Goal: Information Seeking & Learning: Learn about a topic

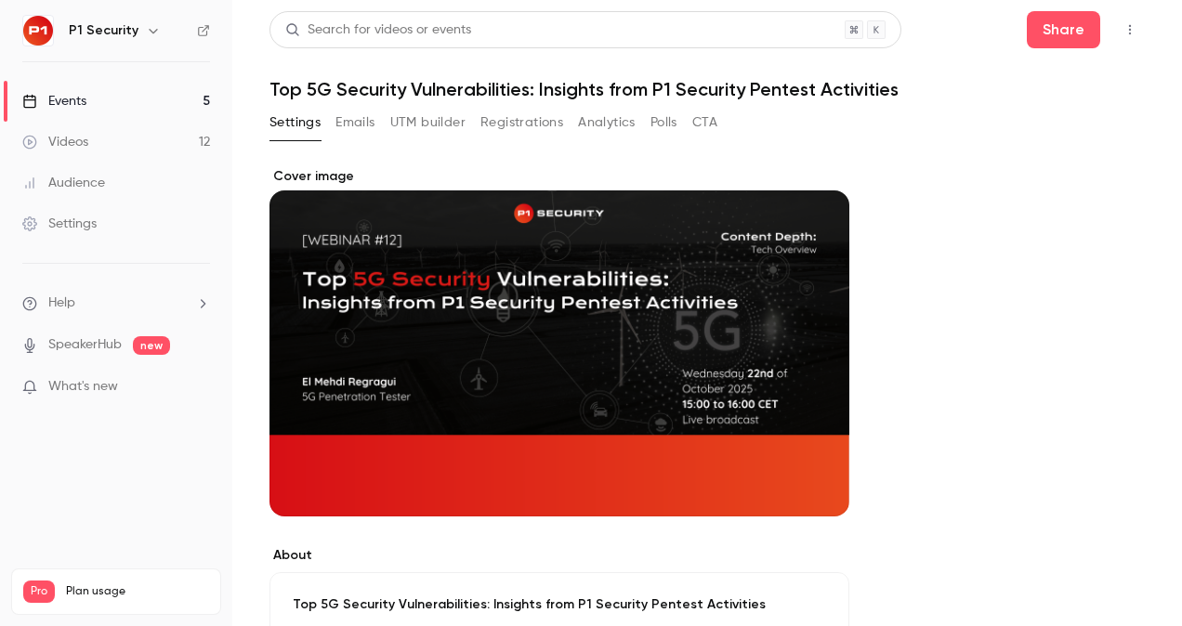
click at [92, 93] on link "Events 5" at bounding box center [116, 101] width 232 height 41
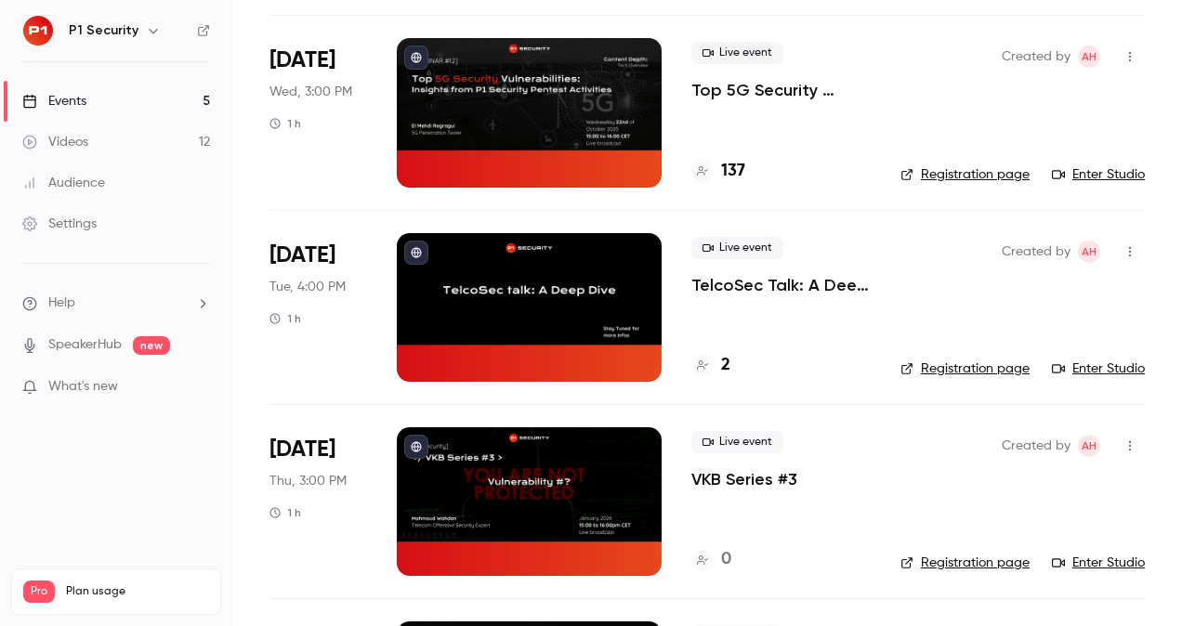
scroll to position [327, 0]
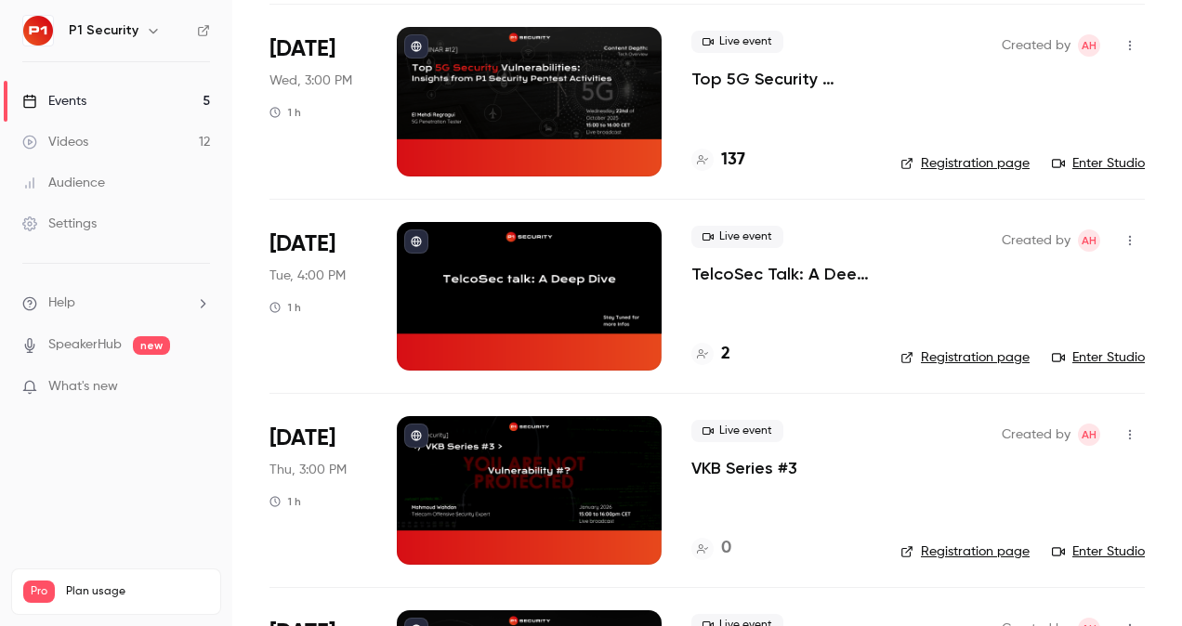
click at [741, 91] on div "Live event Top 5G Security Vulnerabilities: Insights from P1 Security Pentest A…" at bounding box center [780, 101] width 179 height 149
click at [746, 80] on p "Top 5G Security Vulnerabilities: Insights from P1 Security Pentest Activities" at bounding box center [780, 79] width 179 height 22
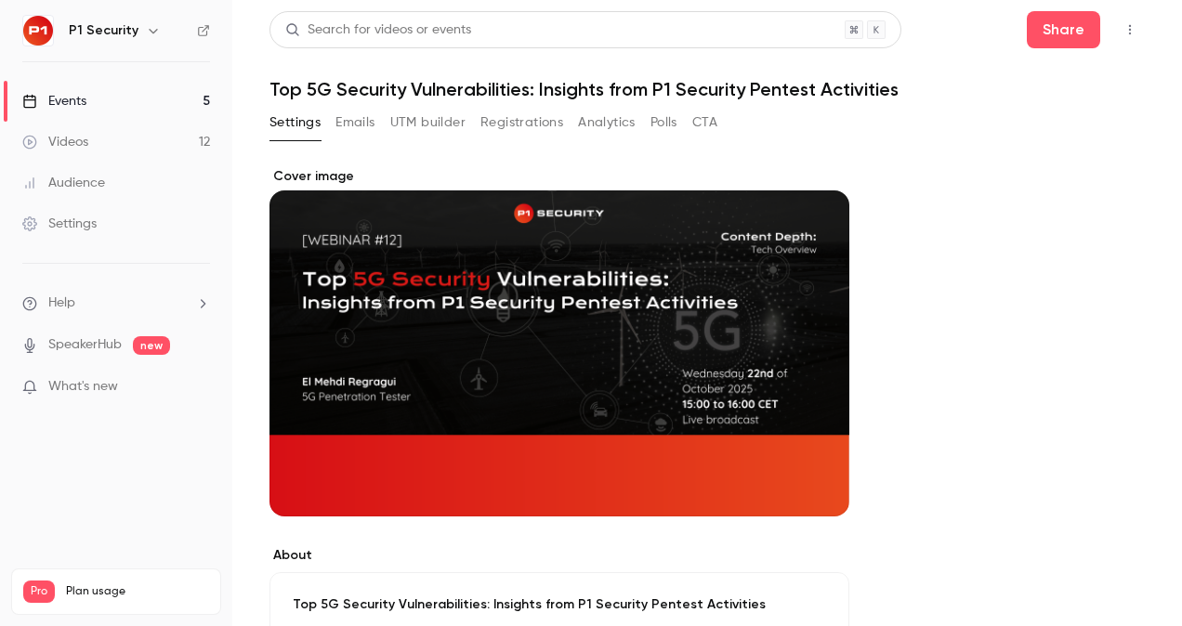
click at [505, 110] on button "Registrations" at bounding box center [521, 123] width 83 height 30
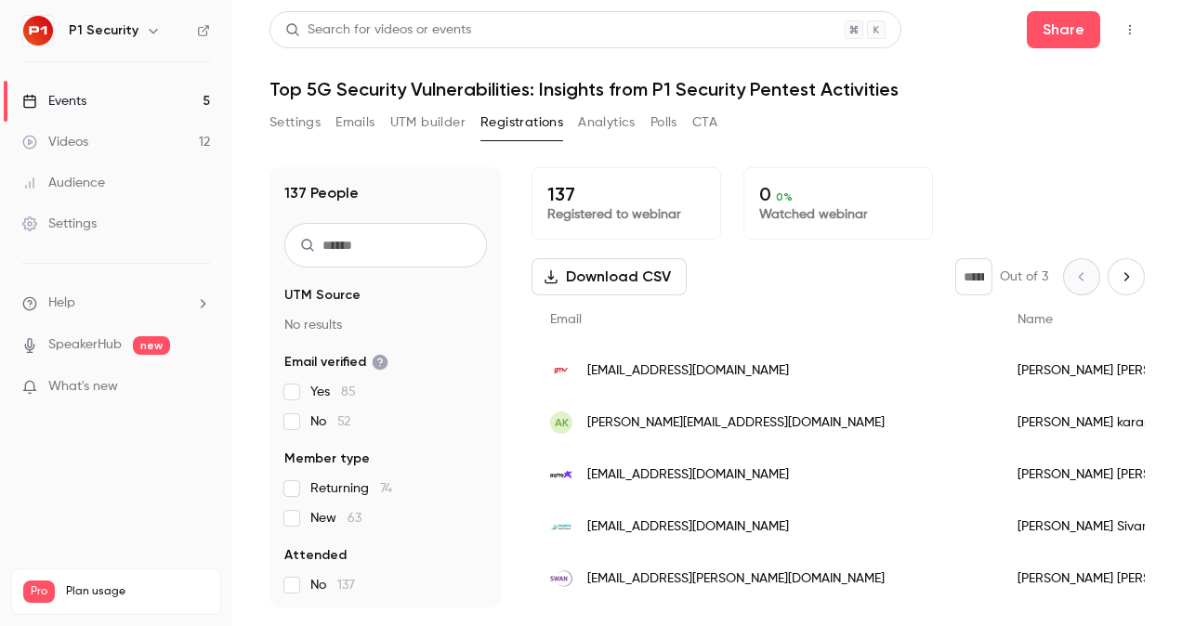
click at [153, 108] on link "Events 5" at bounding box center [116, 101] width 232 height 41
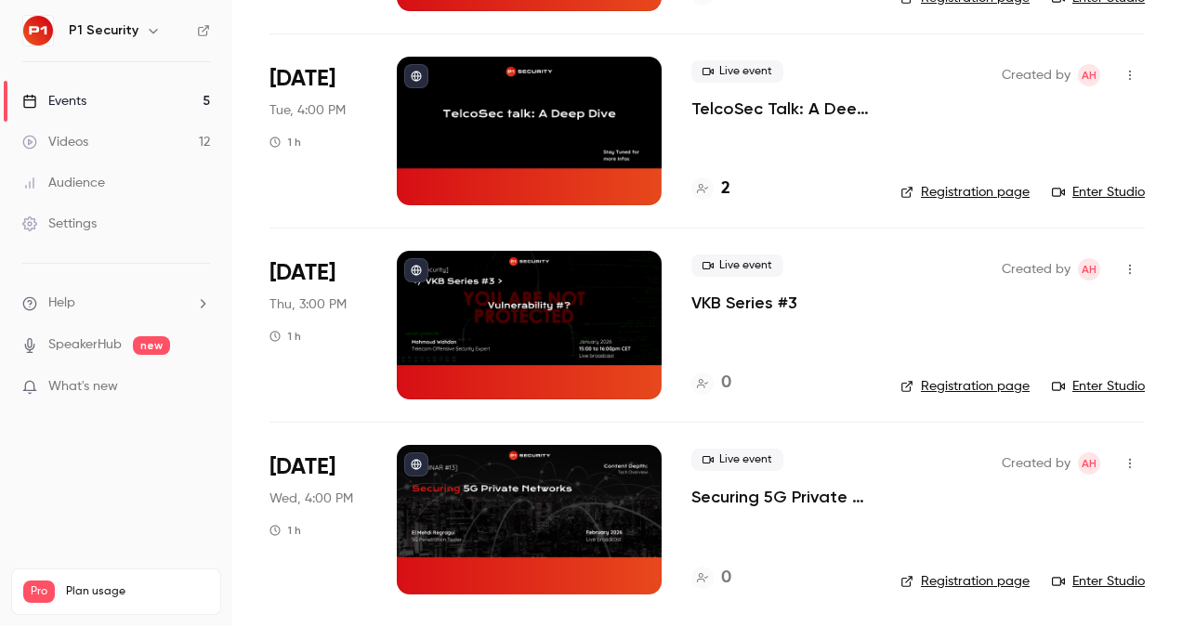
scroll to position [172, 0]
